Goal: Task Accomplishment & Management: Complete application form

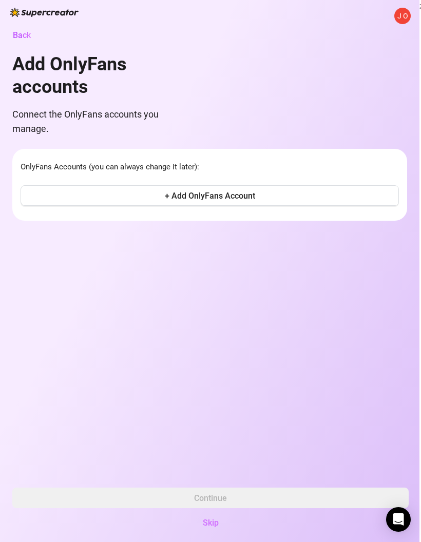
click at [356, 188] on button "+ Add OnlyFans Account" at bounding box center [210, 195] width 378 height 21
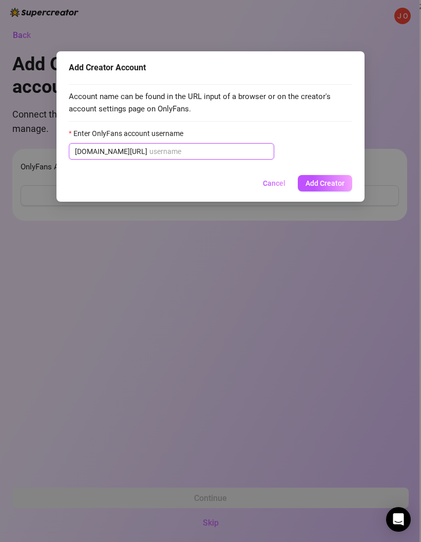
click at [228, 151] on input "Enter OnlyFans account username" at bounding box center [208, 151] width 119 height 11
click at [224, 150] on input "Enter OnlyFans account username" at bounding box center [208, 151] width 119 height 11
paste input "starboimoa69"
type input "starboimoa69"
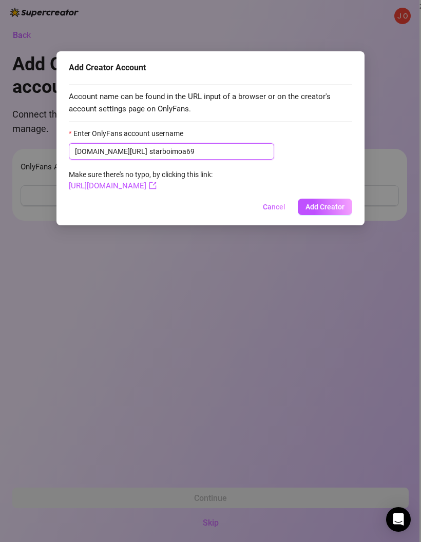
click at [149, 147] on input "starboimoa69" at bounding box center [208, 151] width 119 height 11
click at [331, 204] on span "Add Creator" at bounding box center [324, 207] width 39 height 8
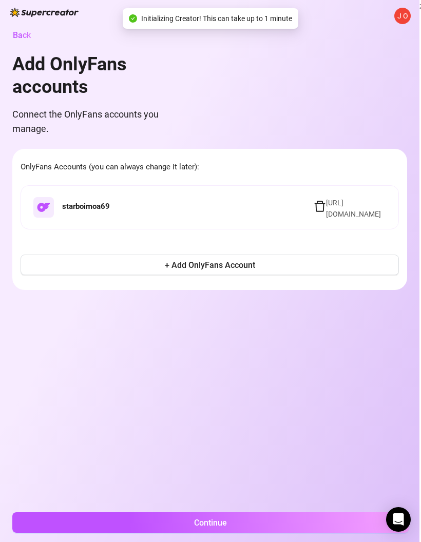
click at [301, 521] on button "Continue" at bounding box center [210, 522] width 396 height 21
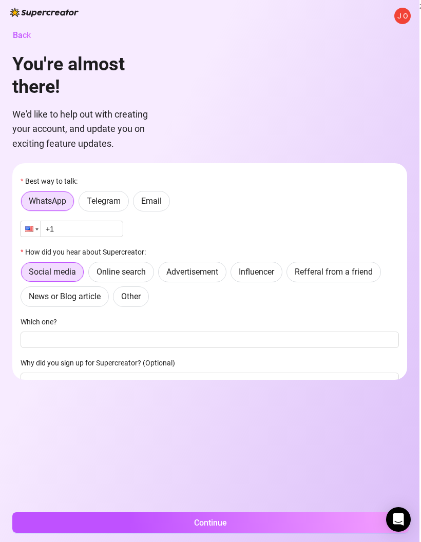
click at [30, 231] on div at bounding box center [29, 229] width 8 height 6
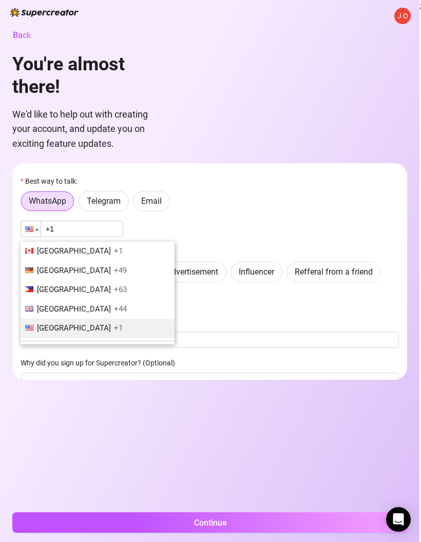
click at [56, 306] on span "United Kingdom" at bounding box center [74, 308] width 74 height 9
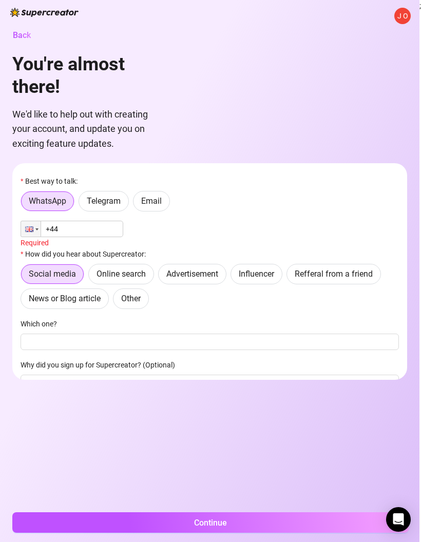
click at [74, 227] on input "+44" at bounding box center [72, 229] width 103 height 16
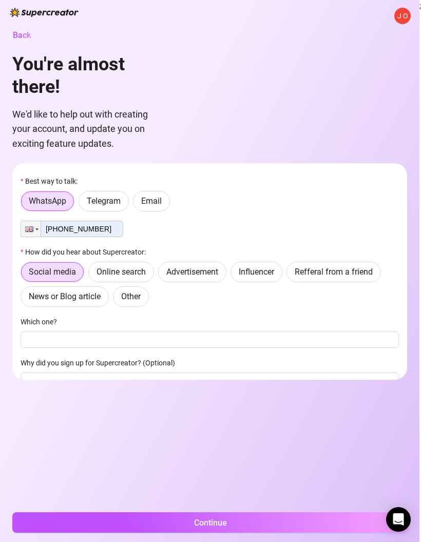
type input "+44 7925 087128"
click at [119, 203] on span "Telegram" at bounding box center [104, 201] width 34 height 10
click at [82, 204] on input "Telegram" at bounding box center [82, 204] width 0 height 0
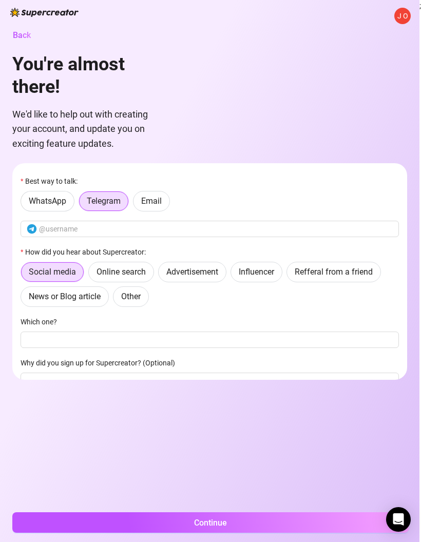
click at [147, 200] on span "Email" at bounding box center [151, 201] width 21 height 10
click at [136, 204] on input "Email" at bounding box center [136, 204] width 0 height 0
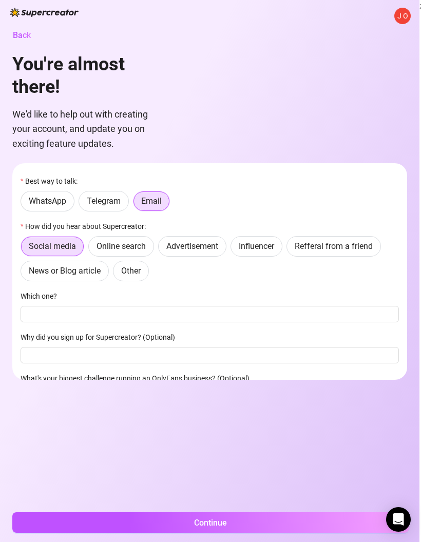
click at [115, 199] on span "Telegram" at bounding box center [104, 201] width 34 height 10
click at [82, 204] on input "Telegram" at bounding box center [82, 204] width 0 height 0
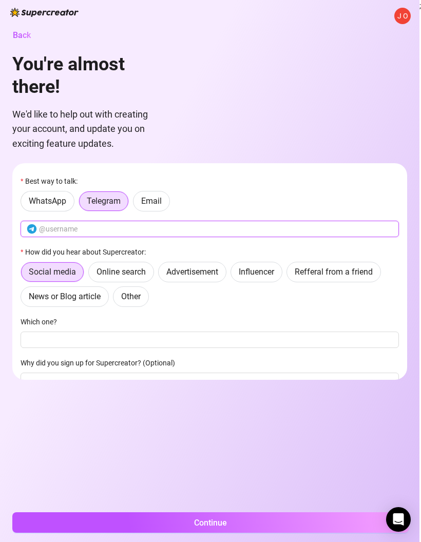
click at [139, 233] on input "text" at bounding box center [215, 228] width 353 height 11
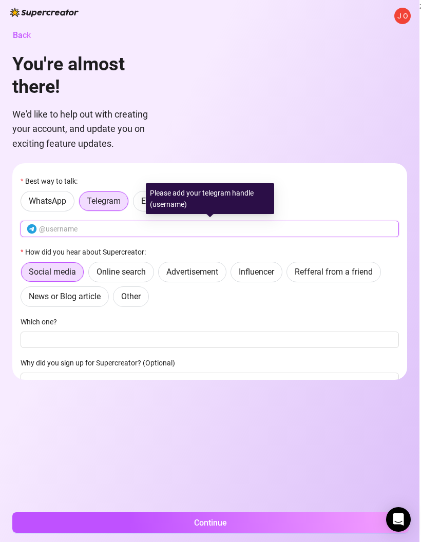
click at [302, 226] on input "text" at bounding box center [215, 228] width 353 height 11
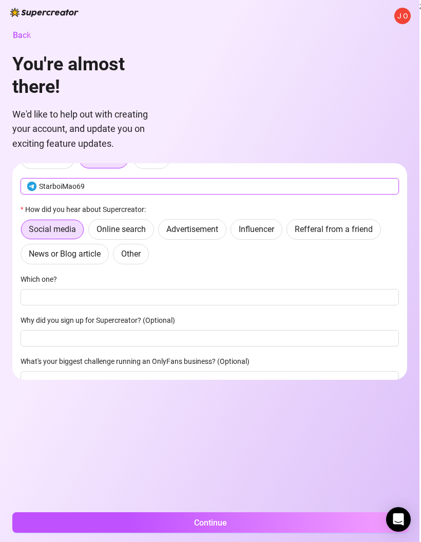
scroll to position [47, 0]
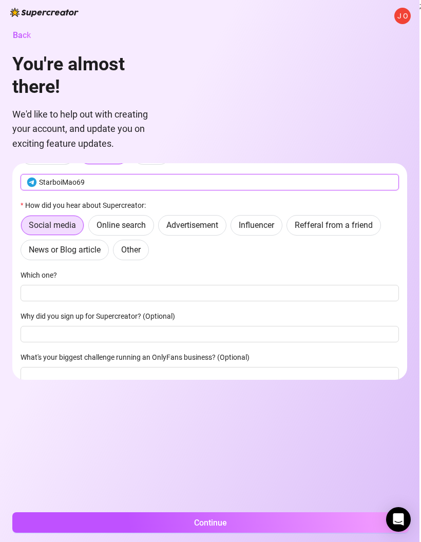
type input "StarboiMao69"
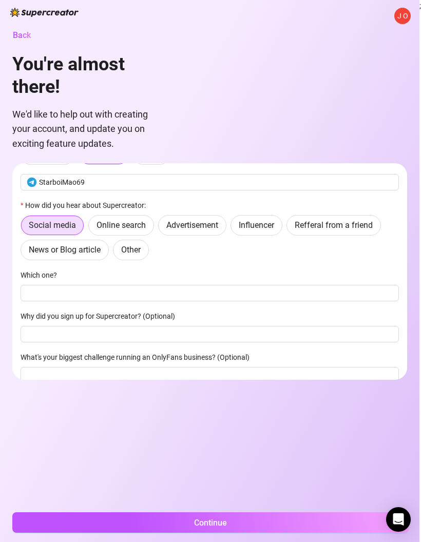
click at [361, 232] on label "Refferal from a friend" at bounding box center [333, 225] width 94 height 21
click at [289, 228] on input "Refferal from a friend" at bounding box center [289, 228] width 0 height 0
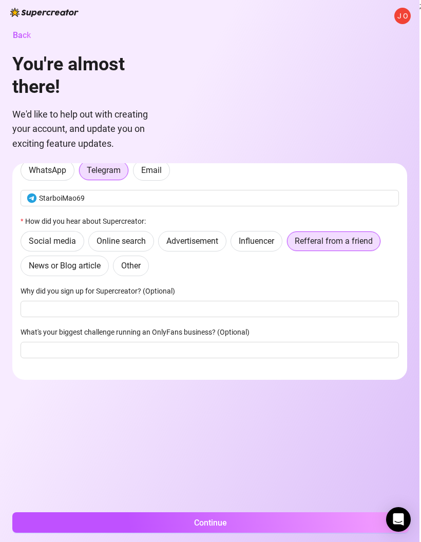
scroll to position [15, 0]
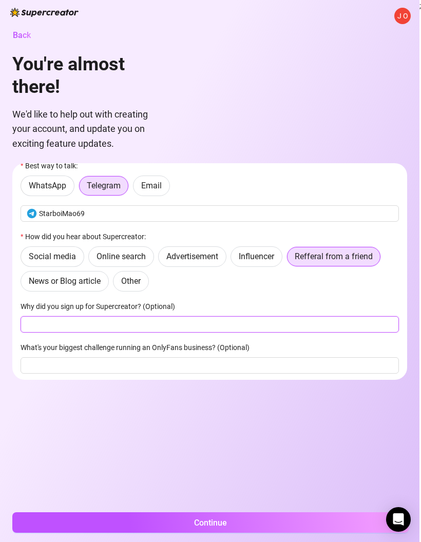
click at [307, 321] on input "Why did you sign up for Supercreator? (Optional)" at bounding box center [210, 324] width 378 height 16
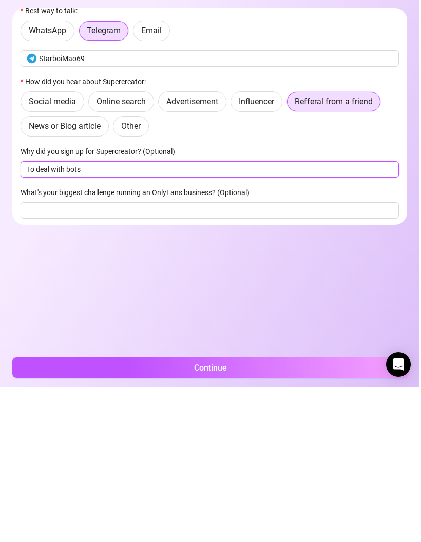
type input "To deal with bots"
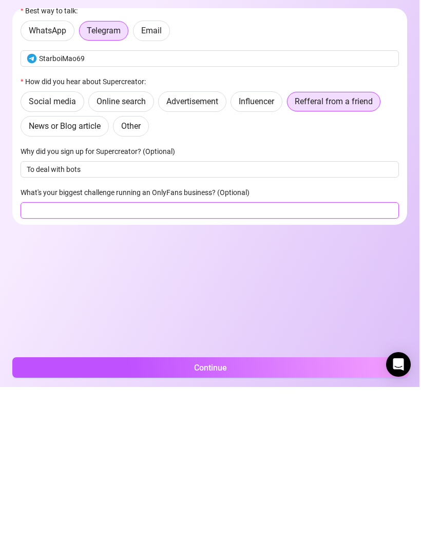
click at [323, 357] on input "What's your biggest challenge running an OnlyFans business? (Optional)" at bounding box center [210, 365] width 378 height 16
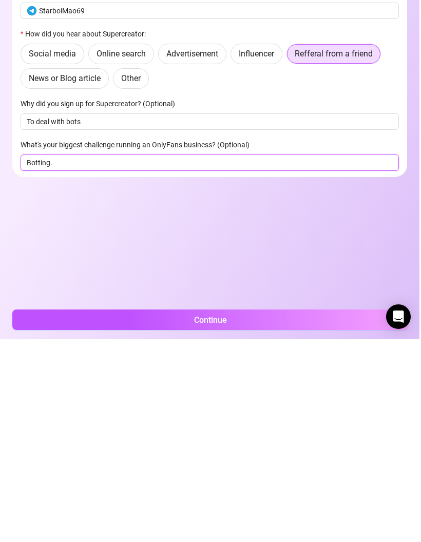
scroll to position [41, 0]
type input "Botting."
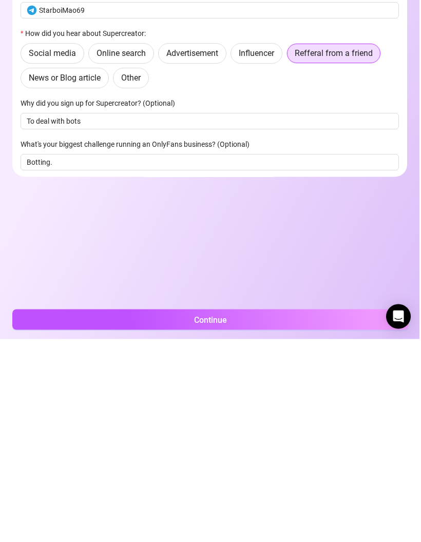
click at [298, 512] on button "Continue" at bounding box center [210, 522] width 396 height 21
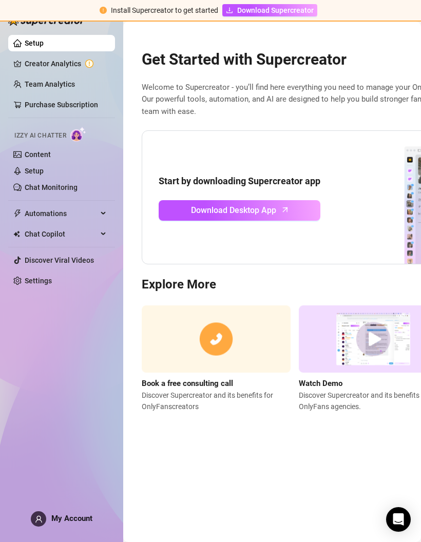
click at [95, 63] on link "Creator Analytics" at bounding box center [66, 63] width 82 height 16
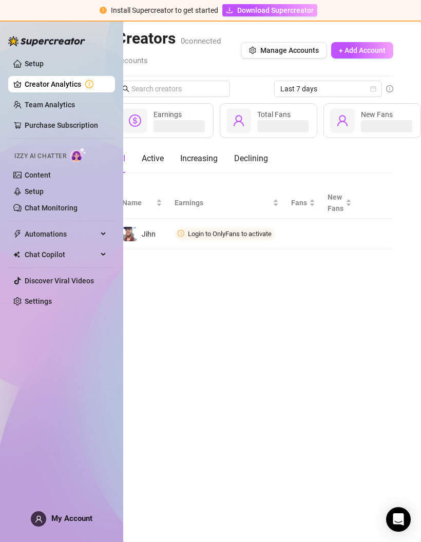
scroll to position [0, 19]
click at [0, 0] on span "Connect" at bounding box center [0, 0] width 0 height 0
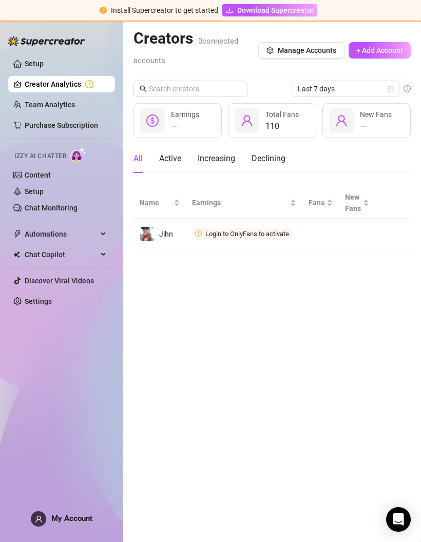
click at [0, 0] on span "Connect" at bounding box center [0, 0] width 0 height 0
click at [0, 0] on img "button" at bounding box center [0, 0] width 0 height 0
click at [0, 0] on button "Connect" at bounding box center [0, 0] width 0 height 0
click at [379, 46] on span "+ Add Account" at bounding box center [379, 50] width 47 height 8
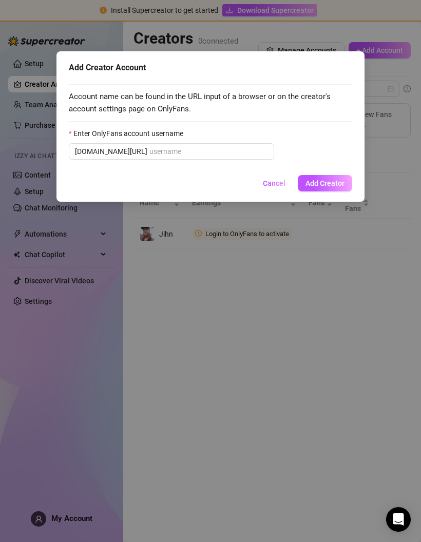
click at [280, 185] on span "Cancel" at bounding box center [274, 183] width 23 height 8
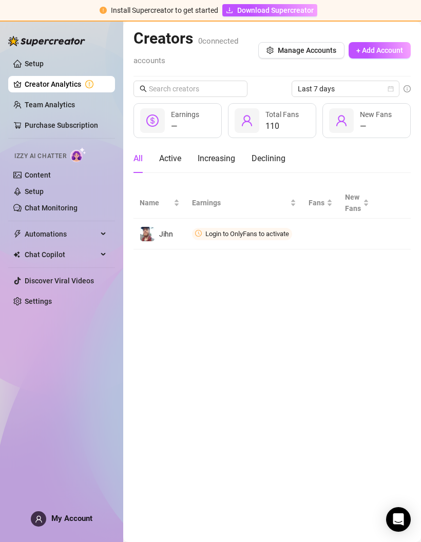
click at [317, 53] on span "Manage Accounts" at bounding box center [307, 50] width 58 height 8
click at [34, 68] on link "Setup" at bounding box center [34, 64] width 19 height 8
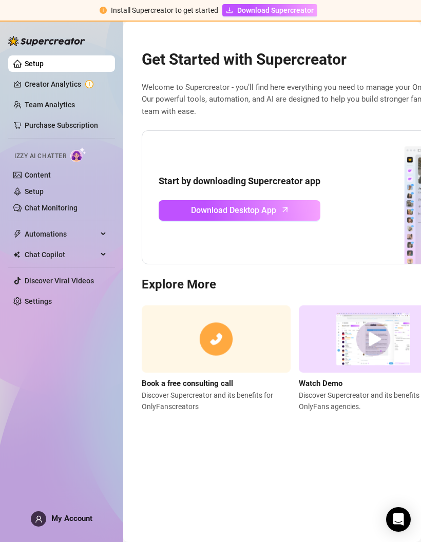
click at [40, 86] on link "Creator Analytics" at bounding box center [66, 84] width 82 height 16
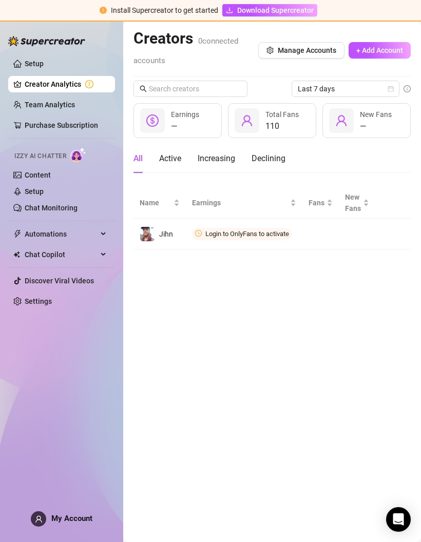
click at [43, 107] on link "Team Analytics" at bounding box center [50, 105] width 50 height 8
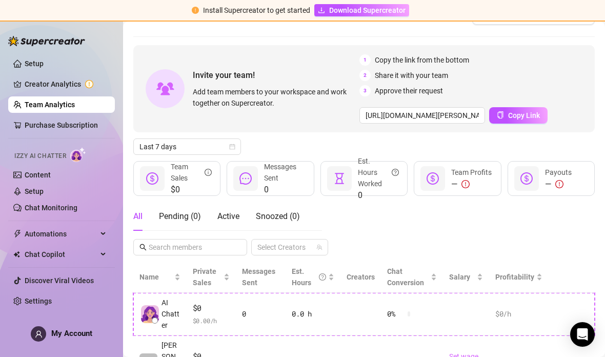
scroll to position [41, 0]
click at [47, 127] on link "Purchase Subscription" at bounding box center [61, 125] width 73 height 8
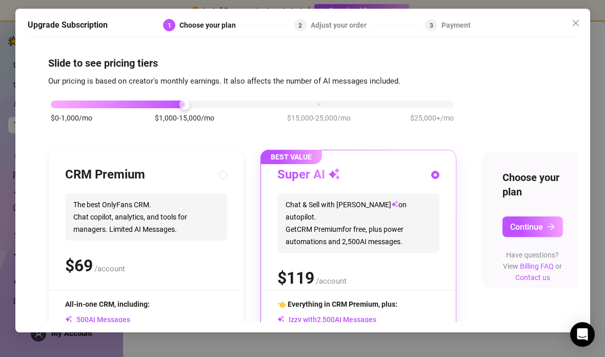
click at [420, 19] on icon "close" at bounding box center [576, 23] width 8 height 8
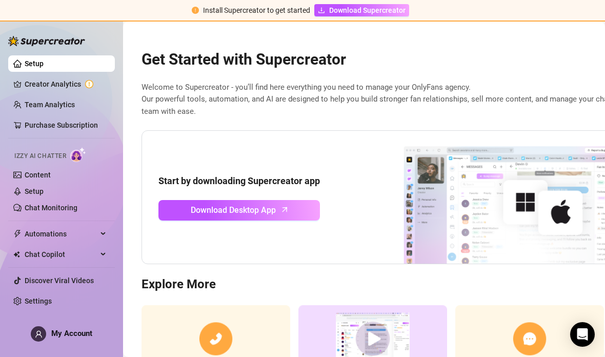
click at [48, 233] on span "Automations" at bounding box center [61, 234] width 73 height 16
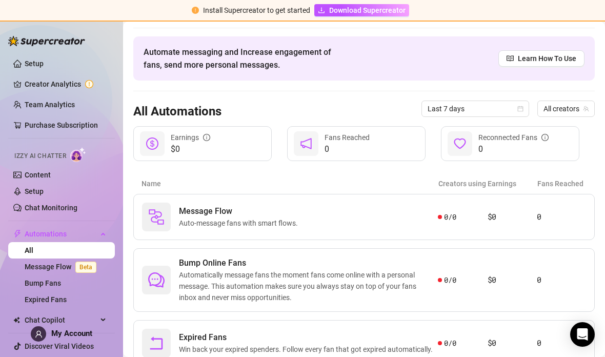
scroll to position [27, 0]
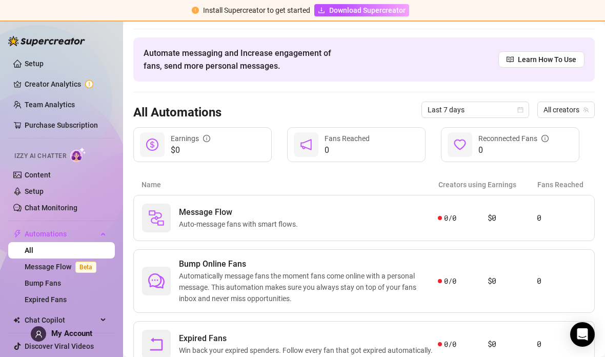
click at [47, 88] on link "Creator Analytics" at bounding box center [66, 84] width 82 height 16
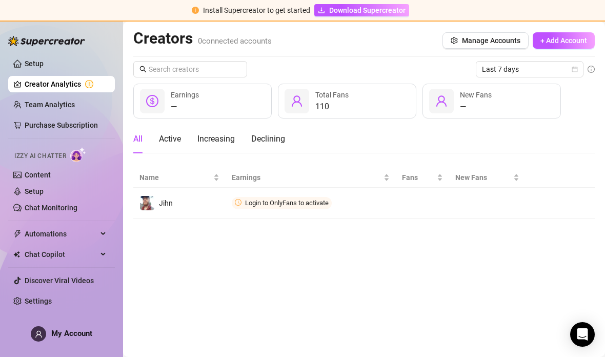
click at [43, 68] on link "Setup" at bounding box center [34, 64] width 19 height 8
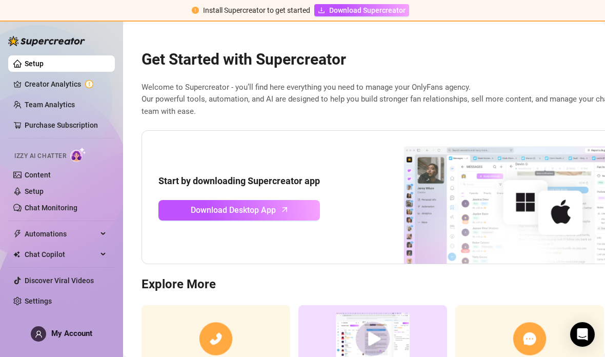
click at [40, 92] on link "Creator Analytics" at bounding box center [66, 84] width 82 height 16
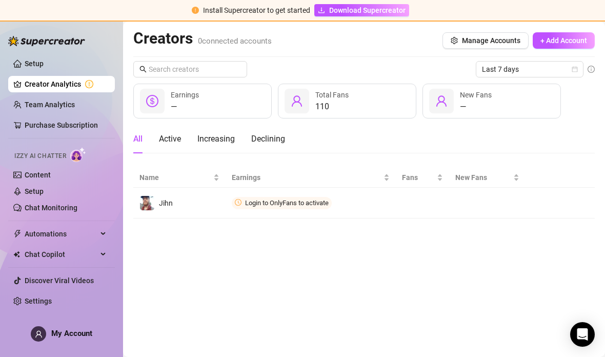
click at [0, 0] on button "Connect" at bounding box center [0, 0] width 0 height 0
click at [0, 0] on img "button" at bounding box center [0, 0] width 0 height 0
click at [0, 0] on button "button" at bounding box center [0, 0] width 0 height 0
click at [420, 173] on th at bounding box center [560, 178] width 69 height 20
click at [0, 0] on span "Connect" at bounding box center [0, 0] width 0 height 0
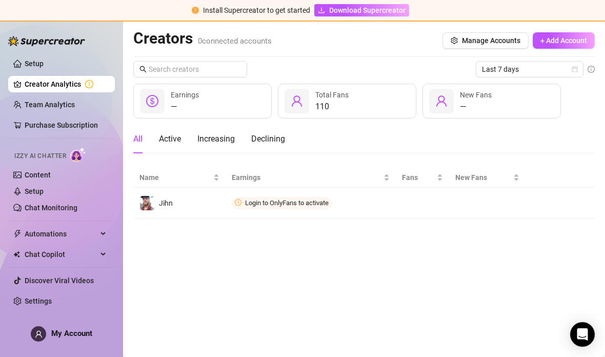
click at [0, 0] on span "Connect" at bounding box center [0, 0] width 0 height 0
click at [47, 305] on link "Settings" at bounding box center [38, 301] width 27 height 8
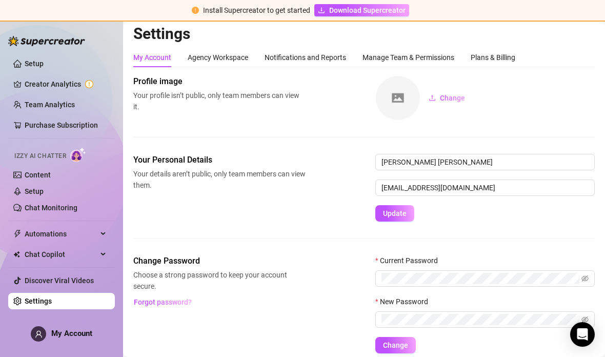
scroll to position [4, 0]
click at [210, 63] on div "Agency Workspace" at bounding box center [218, 57] width 61 height 11
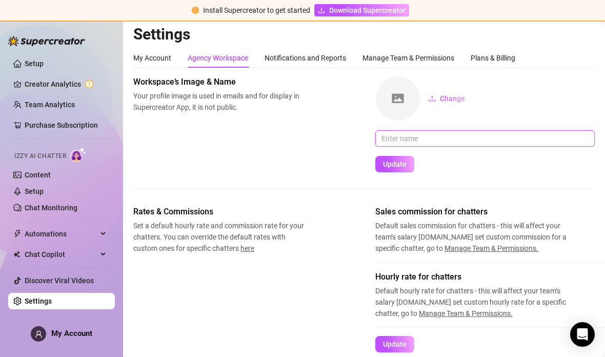
click at [460, 133] on input "text" at bounding box center [486, 138] width 220 height 16
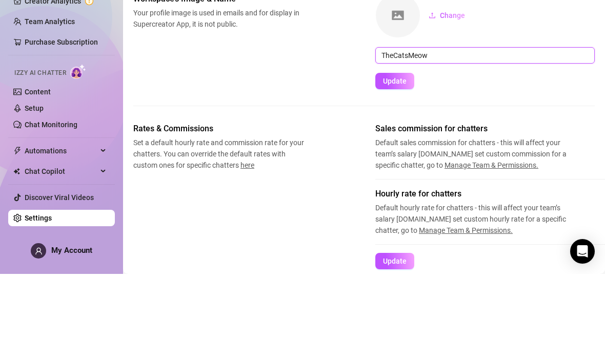
type input "TheCatsMeow"
click at [397, 160] on span "Update" at bounding box center [395, 164] width 24 height 8
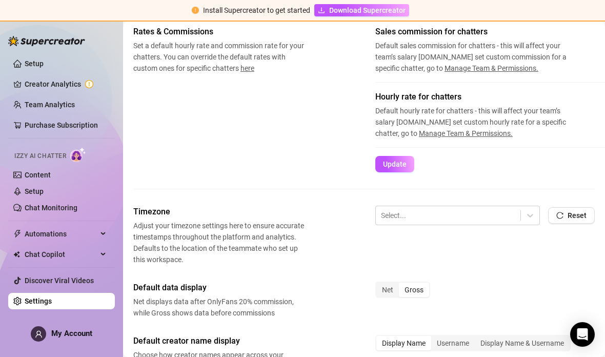
scroll to position [186, 0]
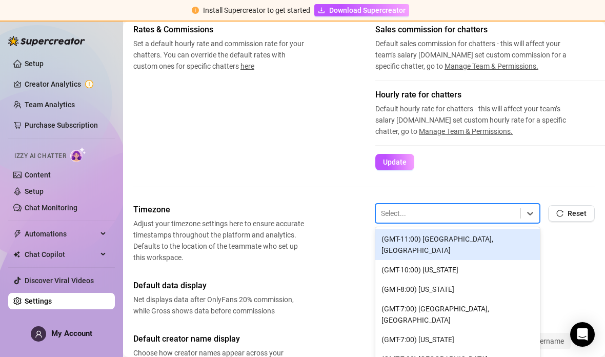
click at [585, 208] on div "Timezone Adjust your timezone settings here to ensure accurate timestamps throu…" at bounding box center [364, 234] width 462 height 60
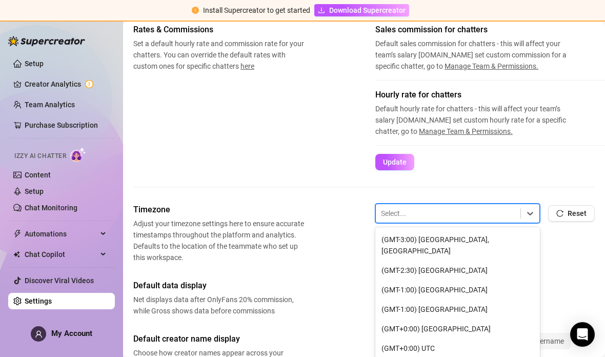
scroll to position [439, 0]
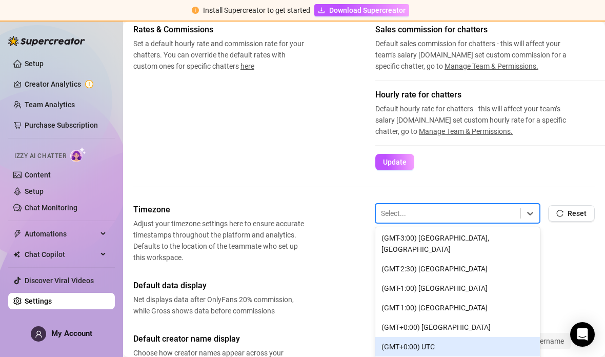
click at [506, 337] on div "(GMT+0:00) UTC" at bounding box center [458, 346] width 165 height 19
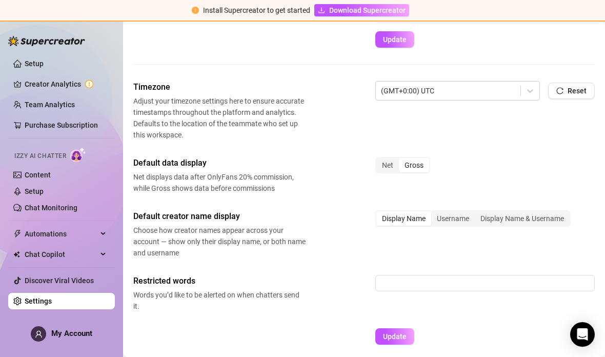
scroll to position [308, 0]
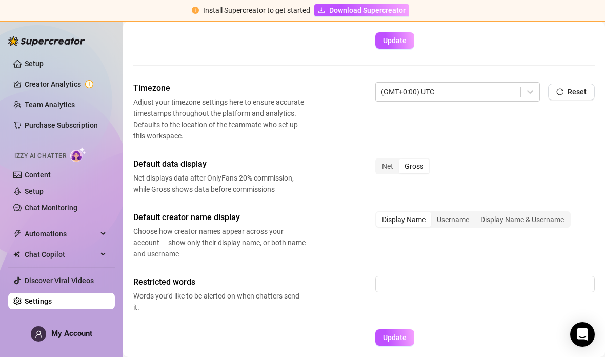
click at [407, 329] on button "Update" at bounding box center [395, 337] width 39 height 16
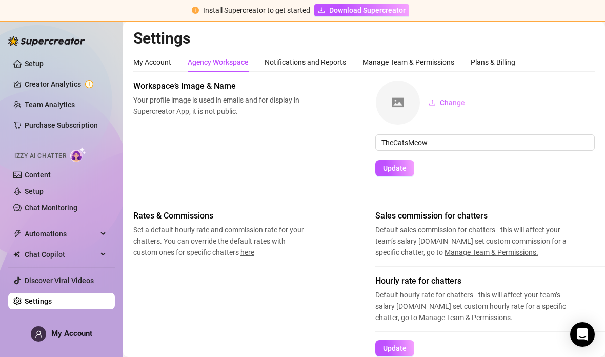
scroll to position [0, 0]
click at [315, 56] on div "Notifications and Reports" at bounding box center [306, 61] width 82 height 11
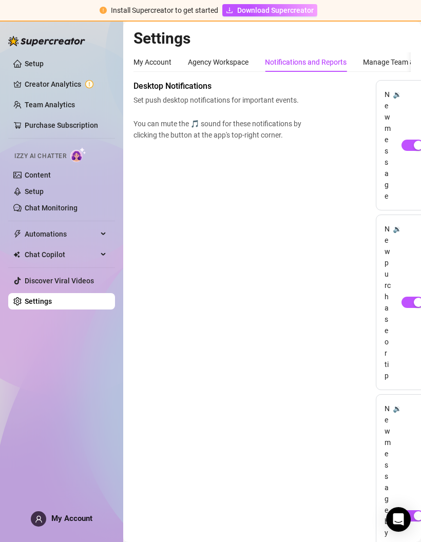
click at [406, 47] on h2 "Settings" at bounding box center [271, 38] width 277 height 19
click at [403, 57] on div "Manage Team & Permissions" at bounding box center [409, 61] width 92 height 11
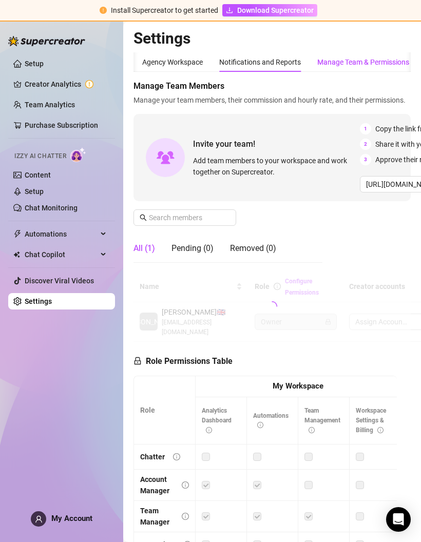
click at [389, 58] on div "Manage Team & Permissions" at bounding box center [363, 61] width 92 height 11
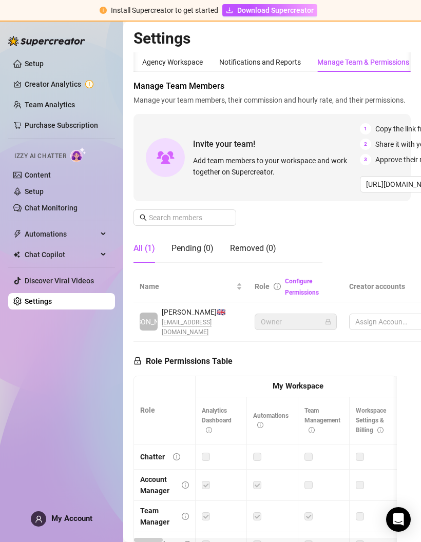
click at [85, 80] on link "Creator Analytics" at bounding box center [66, 84] width 82 height 16
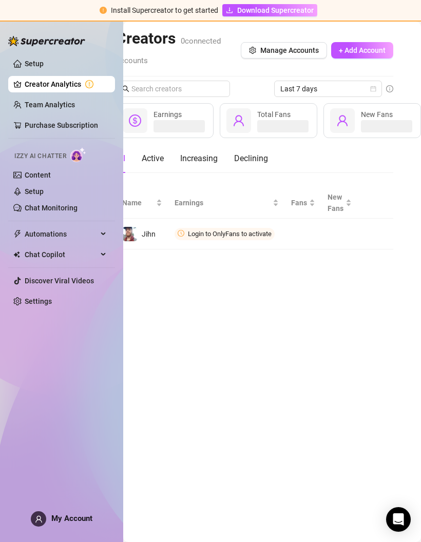
scroll to position [0, 32]
click at [0, 0] on span "Connect" at bounding box center [0, 0] width 0 height 0
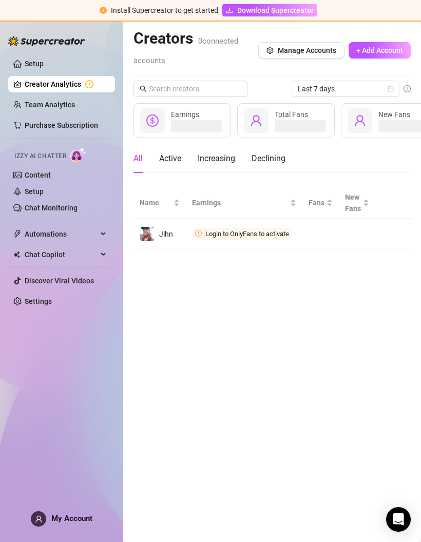
scroll to position [0, 0]
click at [263, 236] on span "Login to OnlyFans to activate" at bounding box center [247, 234] width 84 height 8
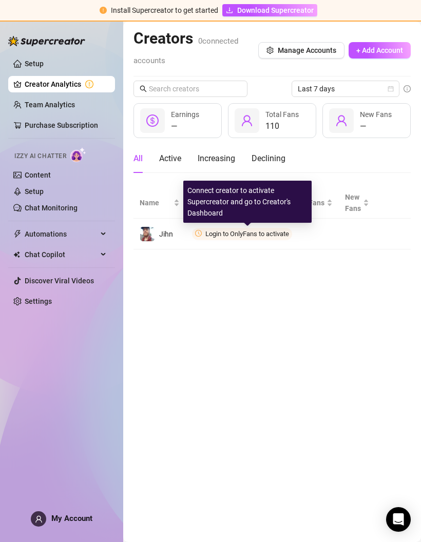
scroll to position [14, 0]
